Goal: Task Accomplishment & Management: Manage account settings

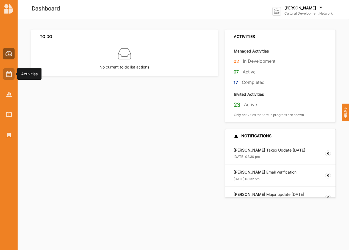
click at [9, 72] on img at bounding box center [9, 74] width 6 height 6
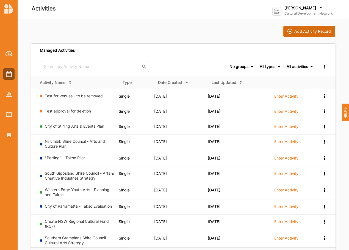
click at [311, 31] on div "Add Activity Record" at bounding box center [312, 31] width 37 height 5
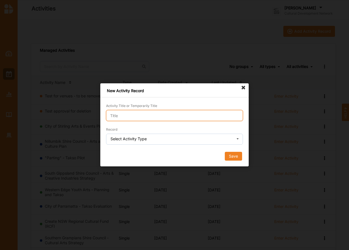
click at [145, 116] on input "Activity Title or Temporarily Title" at bounding box center [174, 115] width 137 height 11
type input "Social Domain Activity"
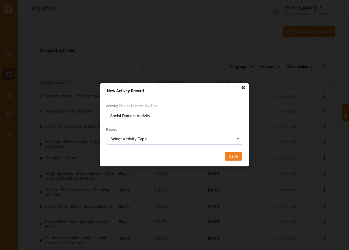
click at [148, 145] on form "Activity Title or Temporarily Title Social Domain Activity Record Select Activi…" at bounding box center [174, 132] width 137 height 58
click at [146, 139] on div "Select Activity Type" at bounding box center [128, 139] width 36 height 4
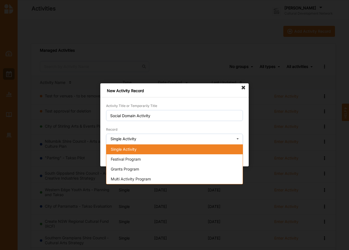
click at [128, 148] on span "Single Activity" at bounding box center [124, 149] width 26 height 5
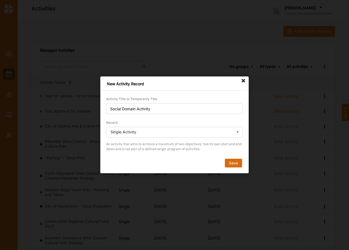
click at [231, 164] on button "Save" at bounding box center [233, 163] width 17 height 9
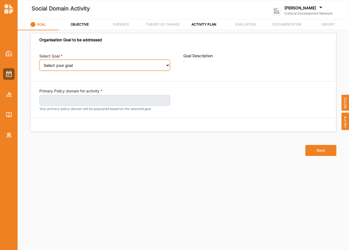
click at [139, 66] on select "Select your goal A culturally rich and vibrant [GEOGRAPHIC_DATA]" at bounding box center [104, 65] width 131 height 11
select select "54"
click at [39, 63] on select "Select your goal A culturally rich and vibrant [GEOGRAPHIC_DATA]" at bounding box center [104, 65] width 131 height 11
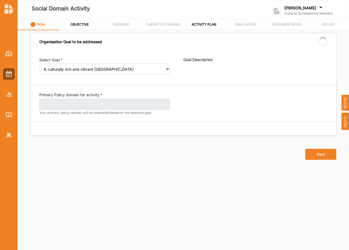
select select "54"
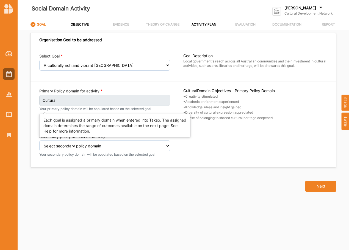
click at [128, 98] on label "Cultural" at bounding box center [104, 100] width 131 height 11
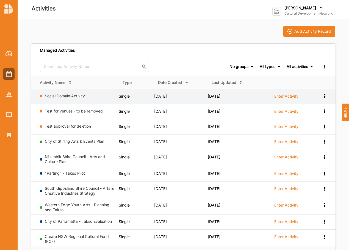
click at [325, 95] on icon at bounding box center [324, 96] width 5 height 4
click at [311, 135] on div "Remove" at bounding box center [310, 135] width 24 height 4
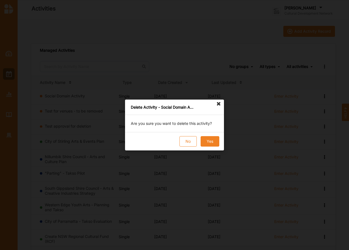
click at [208, 140] on button "Yes" at bounding box center [210, 141] width 19 height 10
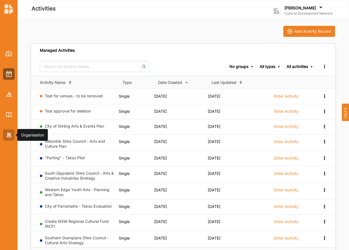
click at [10, 136] on img at bounding box center [9, 135] width 6 height 5
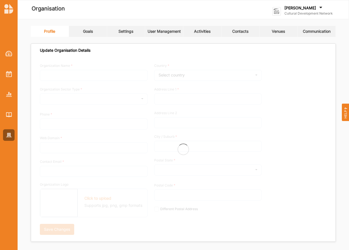
type input "Cultural Development Network"
type input "0416508610"
type input "[DOMAIN_NAME]"
type input "[PERSON_NAME][EMAIL_ADDRESS][DOMAIN_NAME]"
type input "Level 1, [STREET_ADDRESS]"
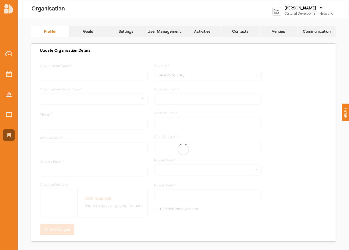
type input "[GEOGRAPHIC_DATA]"
type input "3000"
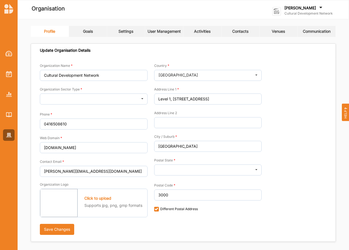
checkbox input "true"
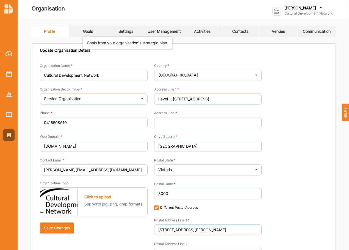
click at [90, 32] on div "Goals" at bounding box center [88, 31] width 10 height 5
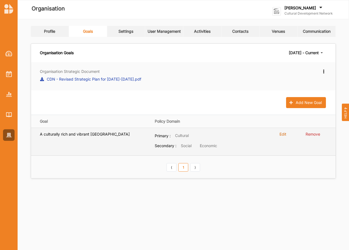
click at [280, 133] on label "Edit" at bounding box center [283, 134] width 7 height 5
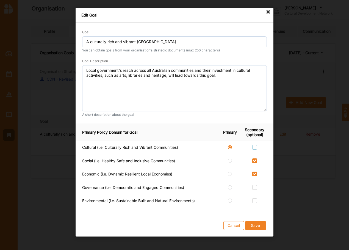
click at [254, 145] on label at bounding box center [254, 145] width 5 height 0
click at [254, 146] on input "checkbox" at bounding box center [254, 147] width 4 height 4
checkbox input "true"
click at [229, 145] on label at bounding box center [230, 145] width 5 height 0
click at [229, 158] on label at bounding box center [230, 158] width 5 height 0
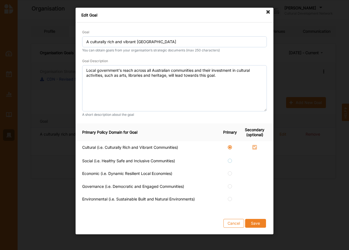
radio input "false"
radio input "true"
click at [231, 145] on label at bounding box center [230, 145] width 5 height 0
radio input "true"
checkbox input "false"
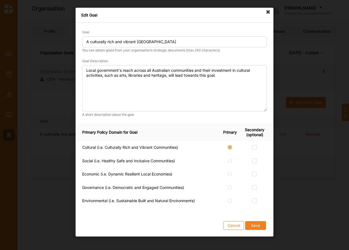
click at [240, 226] on button "Cancel" at bounding box center [233, 225] width 21 height 9
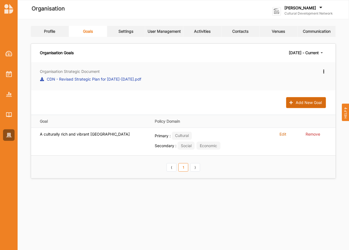
click at [317, 103] on button "Add New Goal" at bounding box center [306, 102] width 40 height 11
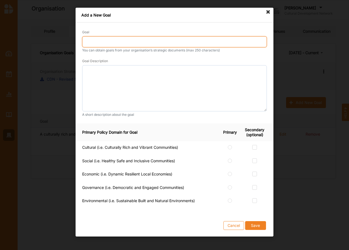
click at [94, 41] on input "Goal" at bounding box center [174, 41] width 185 height 11
drag, startPoint x: 105, startPoint y: 42, endPoint x: 90, endPoint y: 42, distance: 14.8
click at [90, 42] on input "A sosially connected and progresss" at bounding box center [174, 41] width 185 height 11
type input "A connected and progressive society"
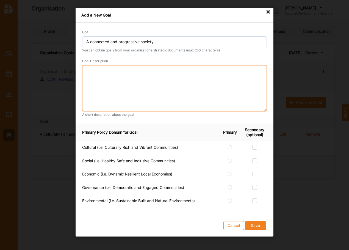
drag, startPoint x: 120, startPoint y: 71, endPoint x: 116, endPoint y: 72, distance: 3.9
click at [118, 73] on textarea at bounding box center [174, 88] width 185 height 46
type textarea "A test goal for multi-domain service"
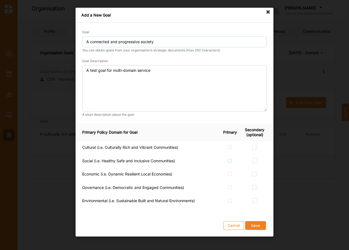
click at [230, 158] on label at bounding box center [230, 158] width 5 height 0
checkbox input "true"
radio input "true"
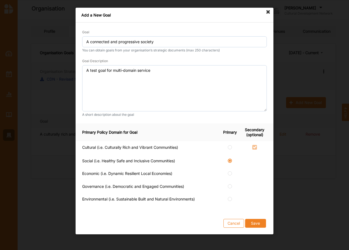
click at [258, 155] on td at bounding box center [257, 158] width 31 height 8
